Goal: Check status: Check status

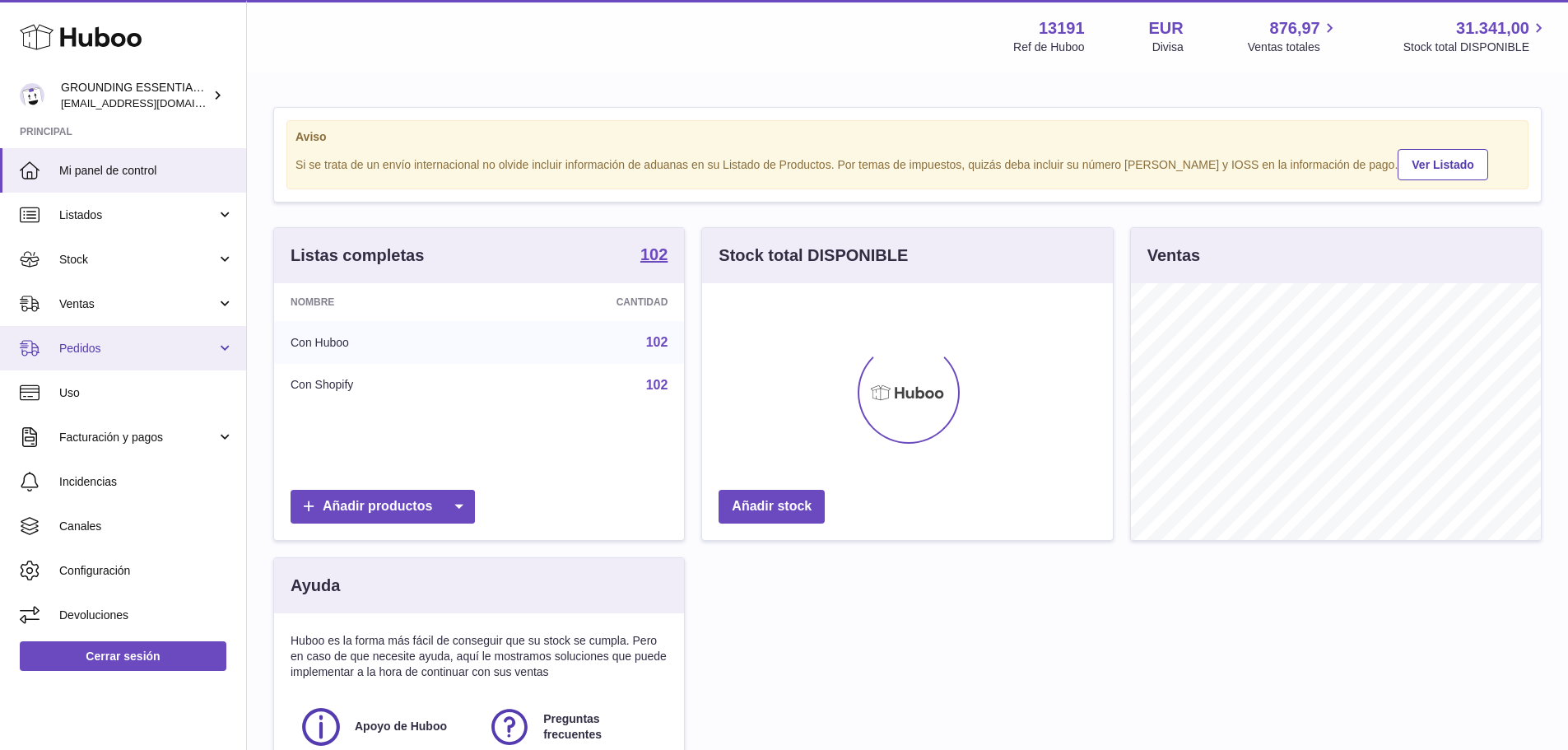
scroll to position [257, 410]
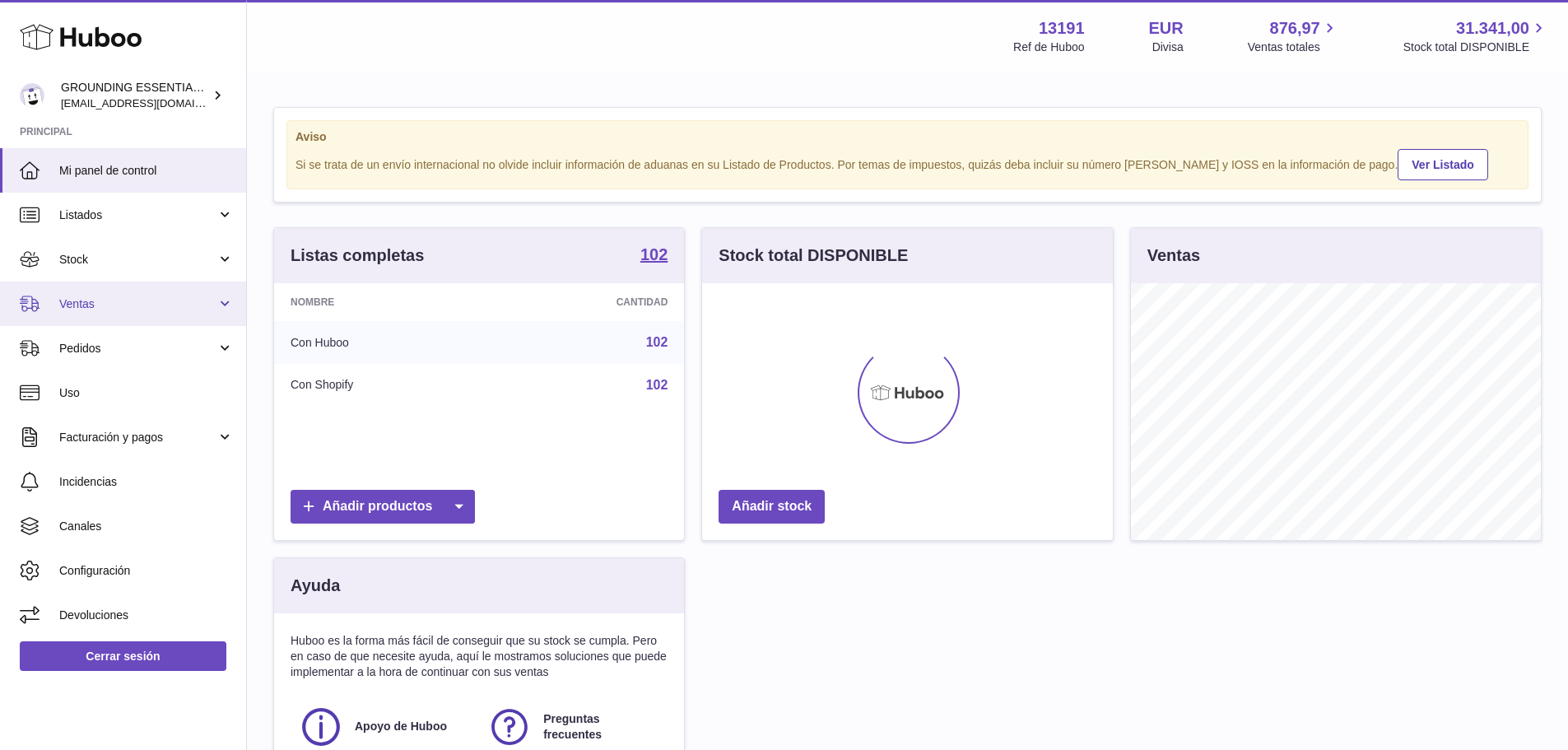
click at [88, 311] on span "Ventas" at bounding box center [138, 303] width 157 height 16
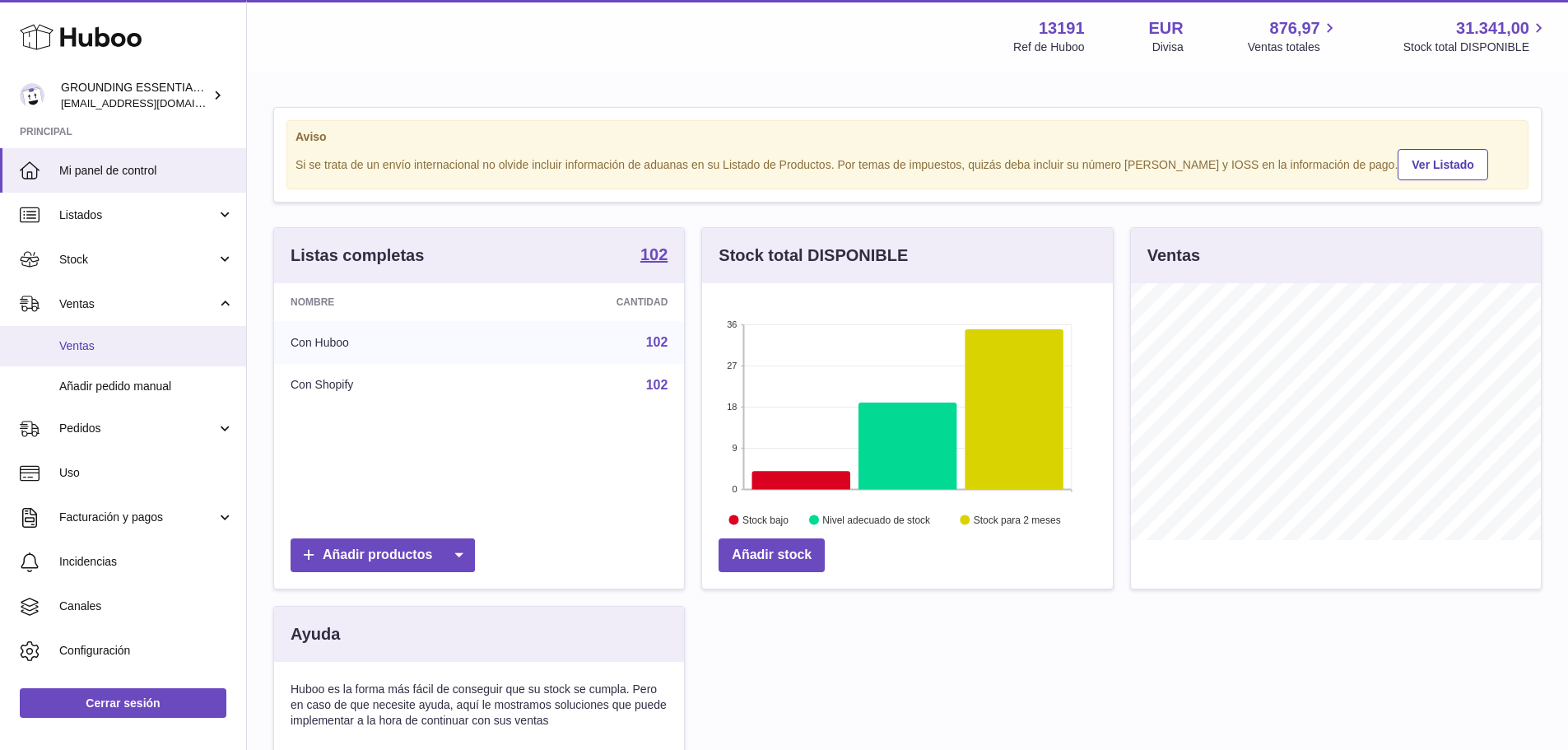
click at [89, 343] on span "Ventas" at bounding box center [146, 345] width 174 height 16
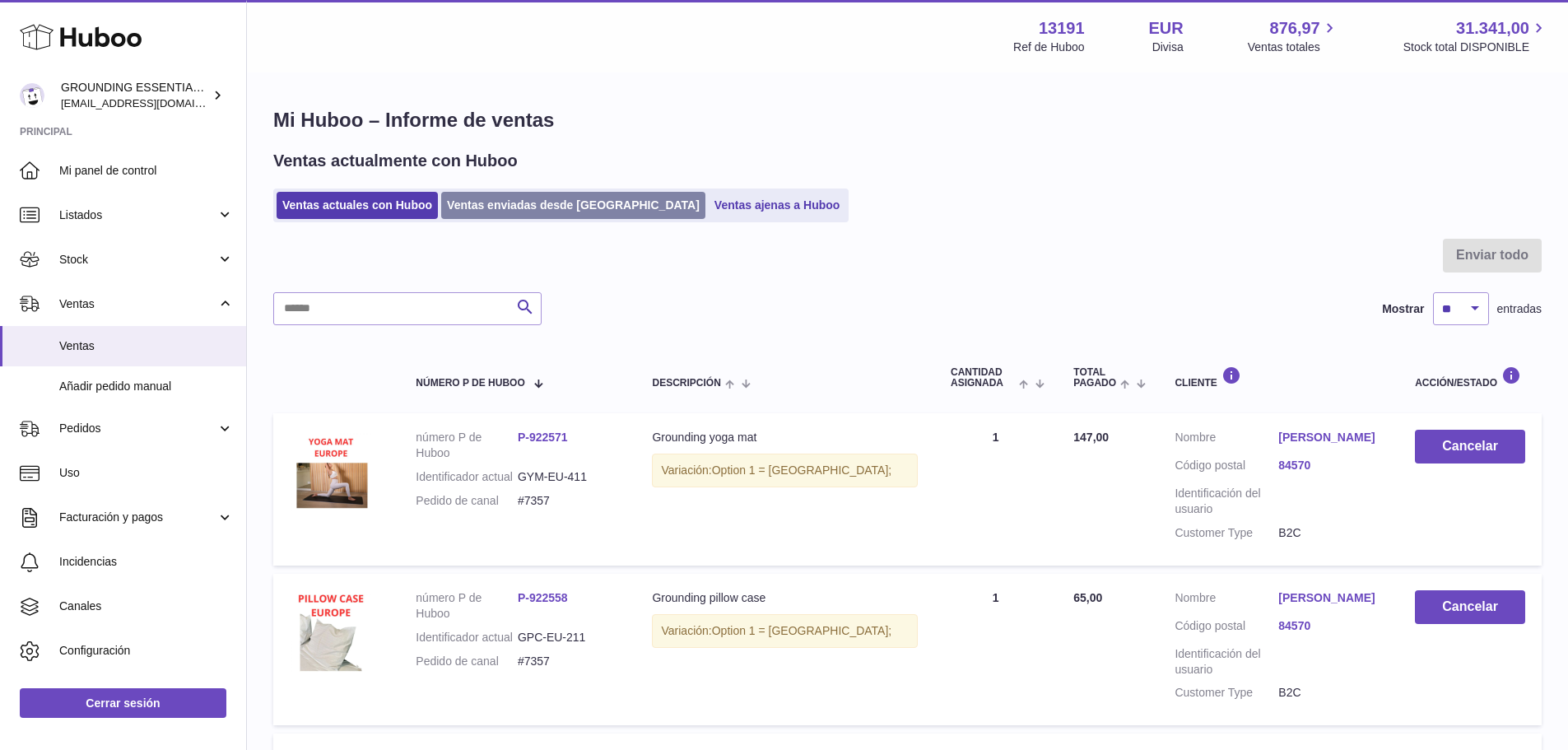
click at [489, 203] on link "Ventas enviadas desde [GEOGRAPHIC_DATA]" at bounding box center [573, 205] width 264 height 27
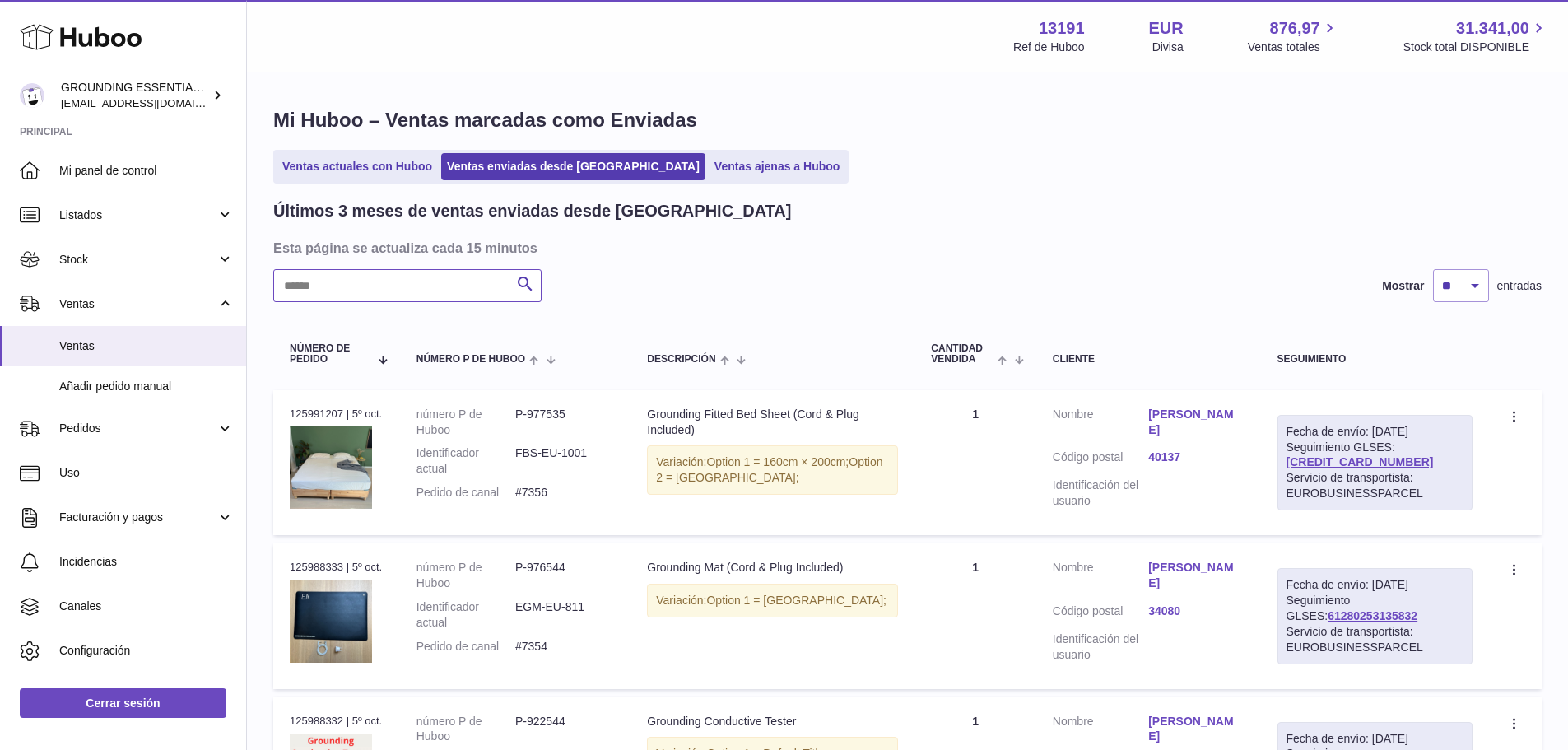
click at [389, 281] on input "text" at bounding box center [408, 285] width 268 height 33
paste input "**********"
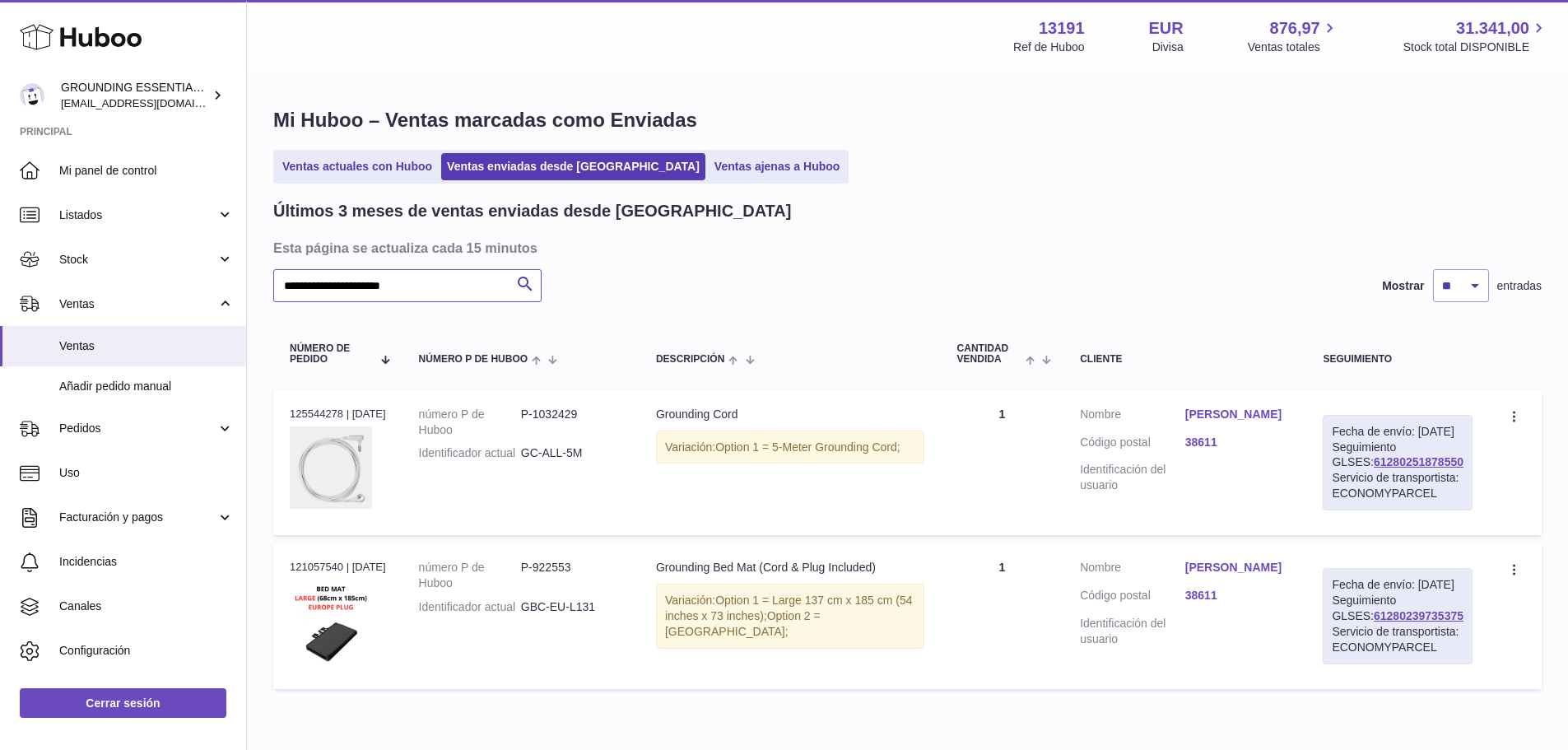
type input "**********"
drag, startPoint x: 1455, startPoint y: 478, endPoint x: 1342, endPoint y: 478, distance: 113.0
click at [1342, 478] on div "Fecha de envío: 29º sep. 2025 Seguimiento GLSES: 61280251878550 Servicio de tra…" at bounding box center [1397, 462] width 150 height 96
copy link "61280251878550"
drag, startPoint x: 342, startPoint y: 412, endPoint x: 284, endPoint y: 411, distance: 58.0
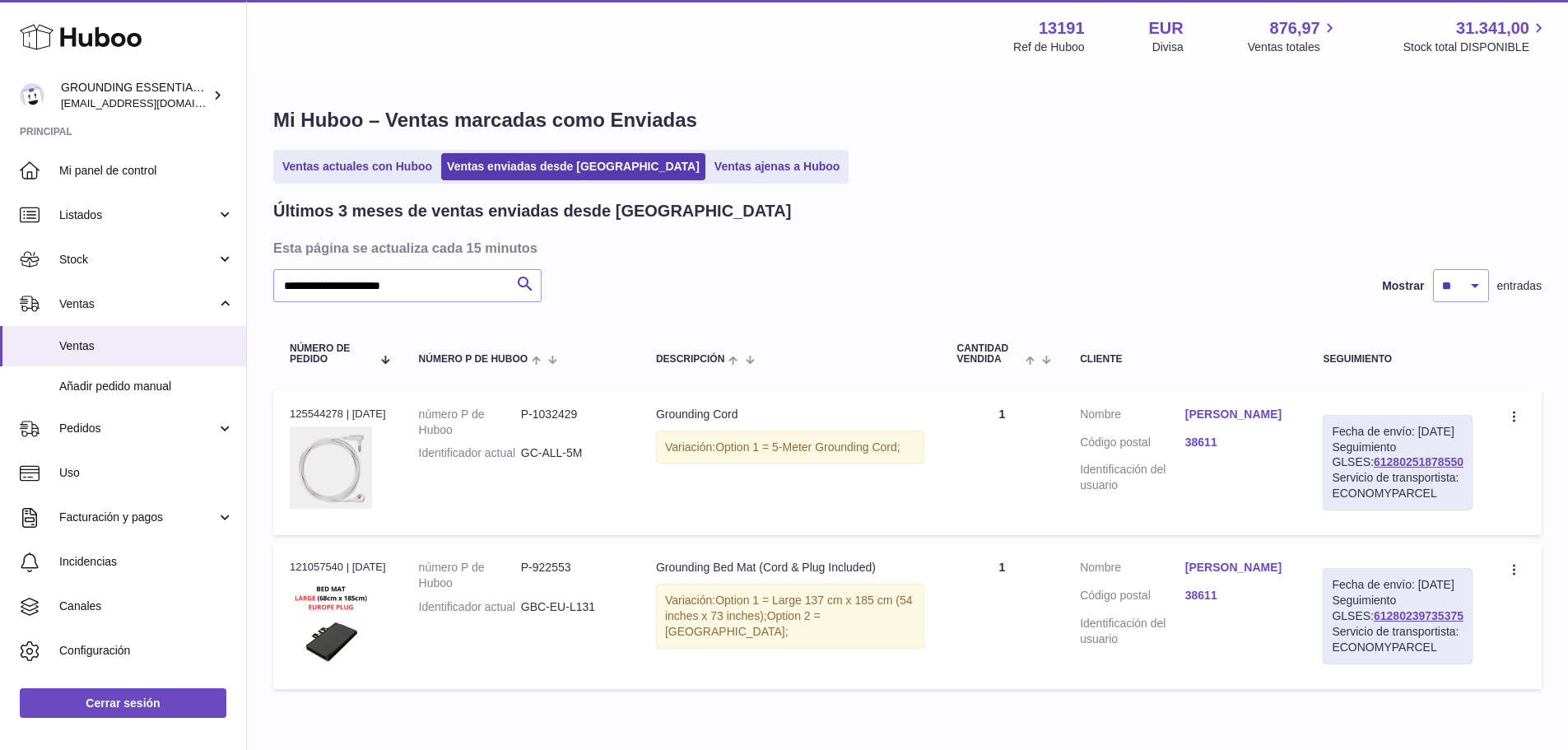
click at [284, 411] on td "N° de pedido 125544278 | 27º sep." at bounding box center [338, 462] width 129 height 145
copy div "125544278"
click at [1236, 417] on link "Jose Luis Flores Riesgo" at bounding box center [1237, 414] width 105 height 16
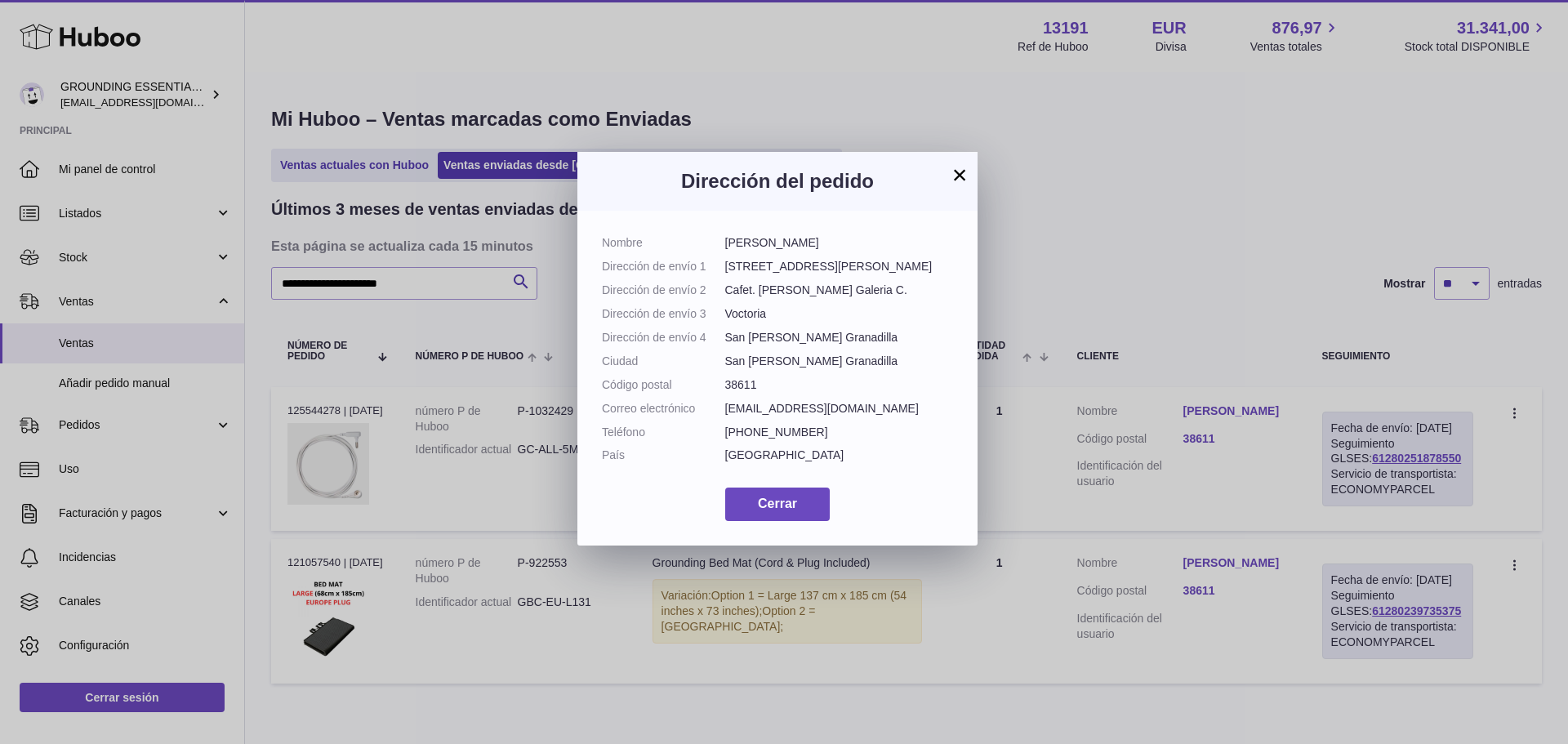
drag, startPoint x: 855, startPoint y: 245, endPoint x: 720, endPoint y: 250, distance: 135.1
click at [721, 250] on dl "Nombre Jose Luis Flores Riesgo Dirección de envío 1 Avenida Santa Cruz 144 Dire…" at bounding box center [778, 354] width 351 height 236
copy dl "Jose Luis Flores Riesgo"
click at [950, 682] on div "× Dirección del pedido Nombre Jose Luis Flores Riesgo Dirección de envío 1 Aven…" at bounding box center [784, 372] width 1568 height 744
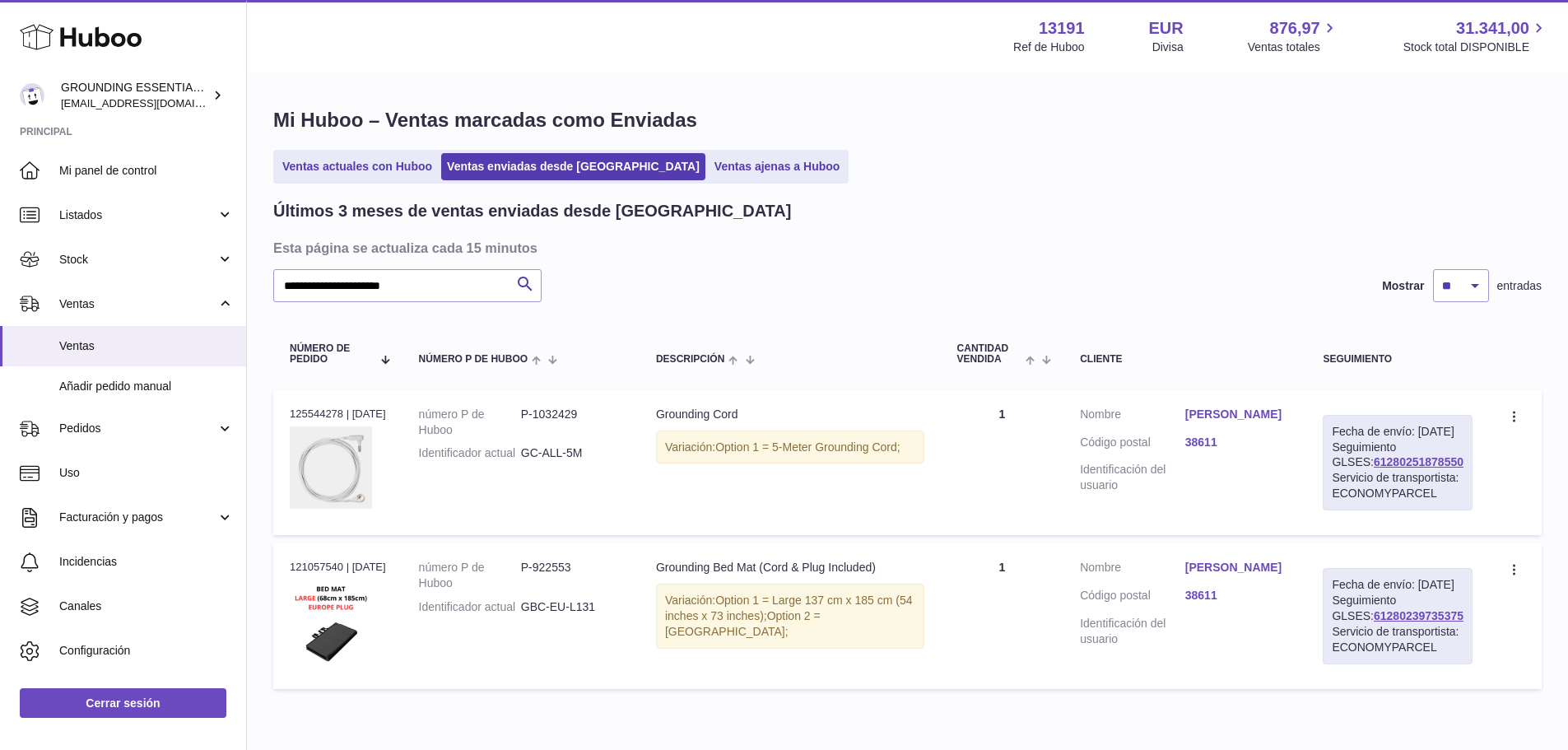
drag, startPoint x: 345, startPoint y: 413, endPoint x: 289, endPoint y: 416, distance: 56.1
click at [289, 416] on div "N° de pedido 125544278 | 27º sep." at bounding box center [337, 414] width 96 height 15
copy div "125544278"
